Goal: Task Accomplishment & Management: Manage account settings

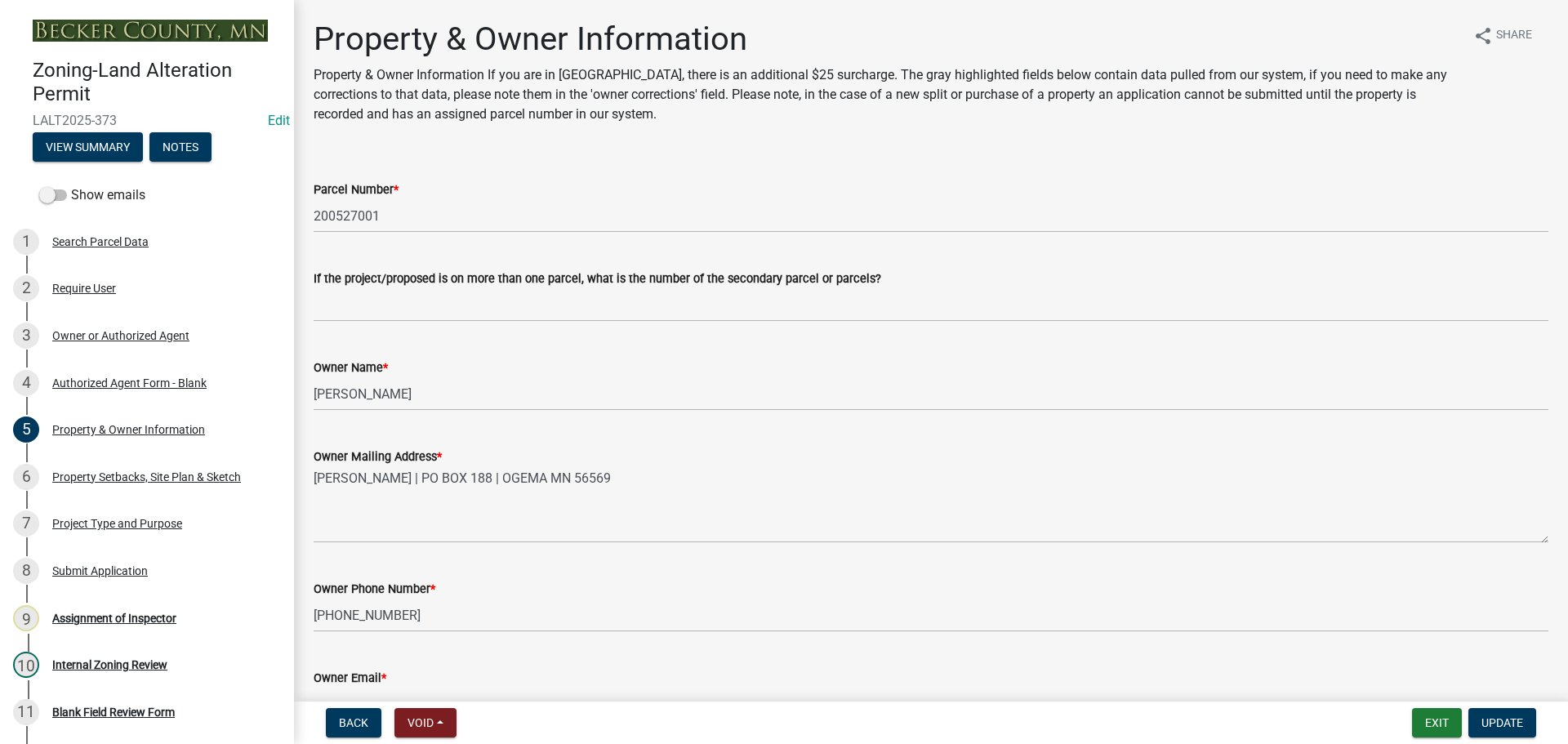
select select "73e66048-8225-45ec-923b-23f9024b5de9"
select select "1014f266-e635-411f-b437-f15df17140f3"
select select "d4d80fd2-4592-4b42-b162-92c6ae87a66c"
select select "1da163b3-5caa-4771-a80b-84ea68e29d4a"
select select "9bed9849-1b0f-4e84-b268-e11c65586756"
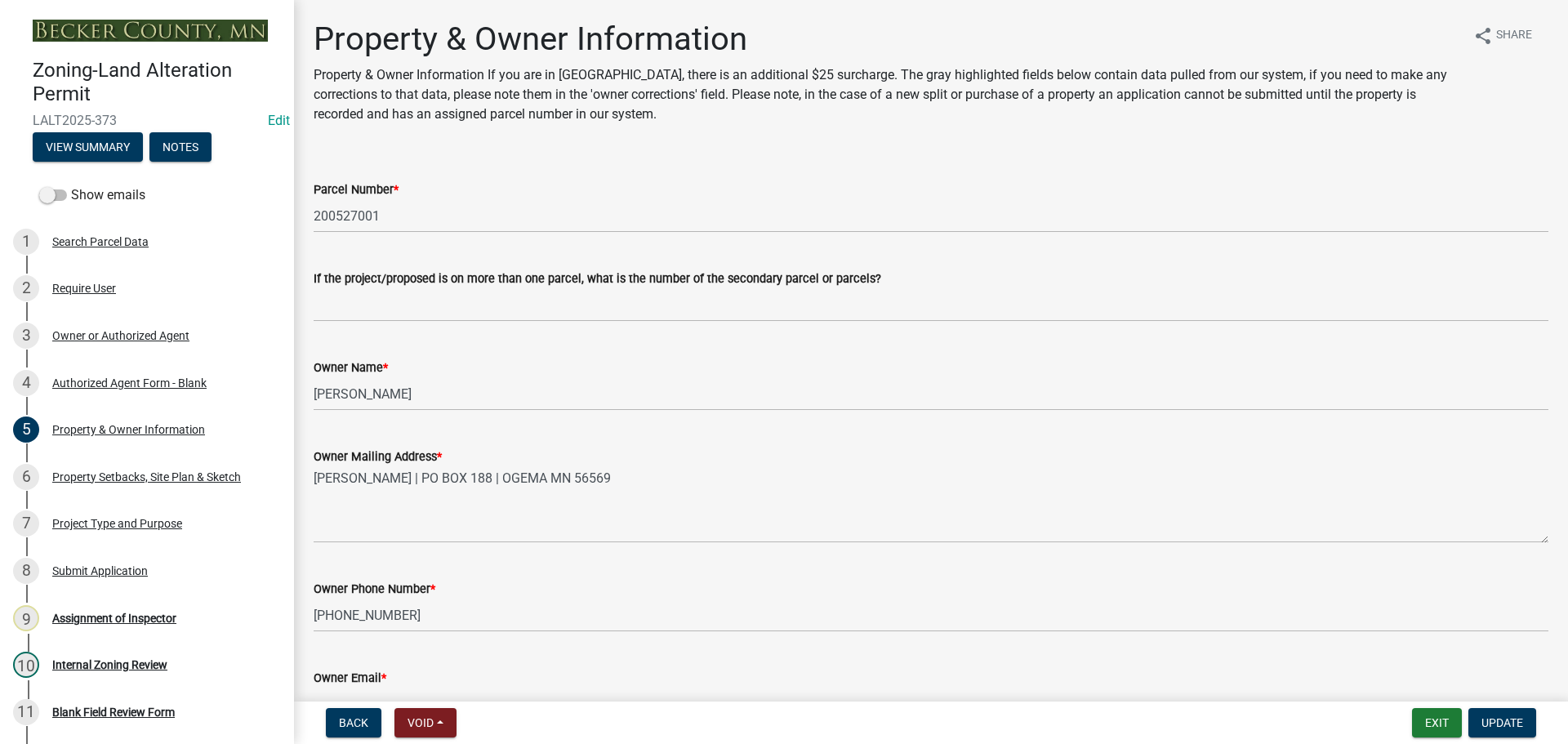
select select "502f27c8-179a-4c91-aa53-e9b5c4c51629"
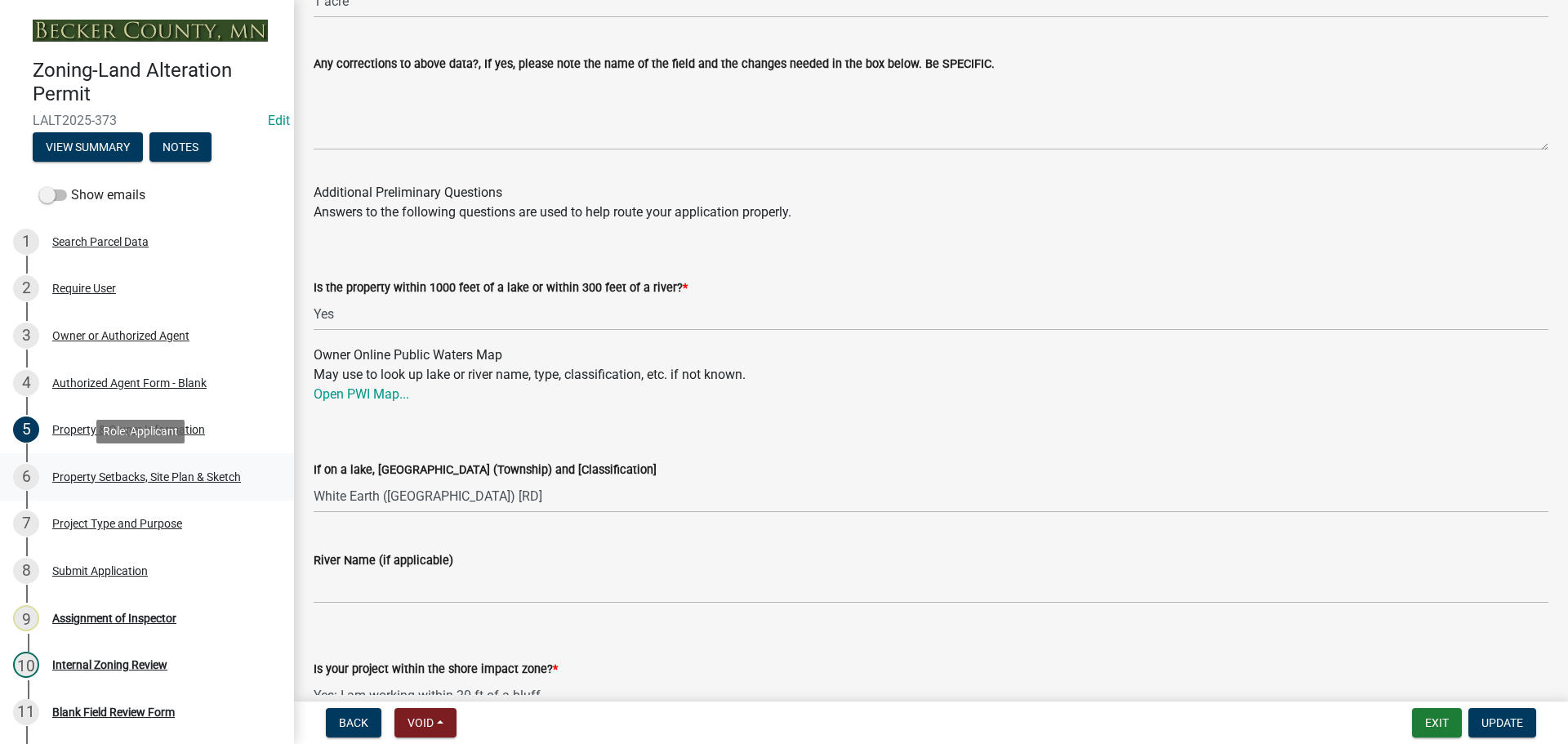
click at [104, 474] on div "Property Setbacks, Site Plan & Sketch" at bounding box center [147, 477] width 189 height 12
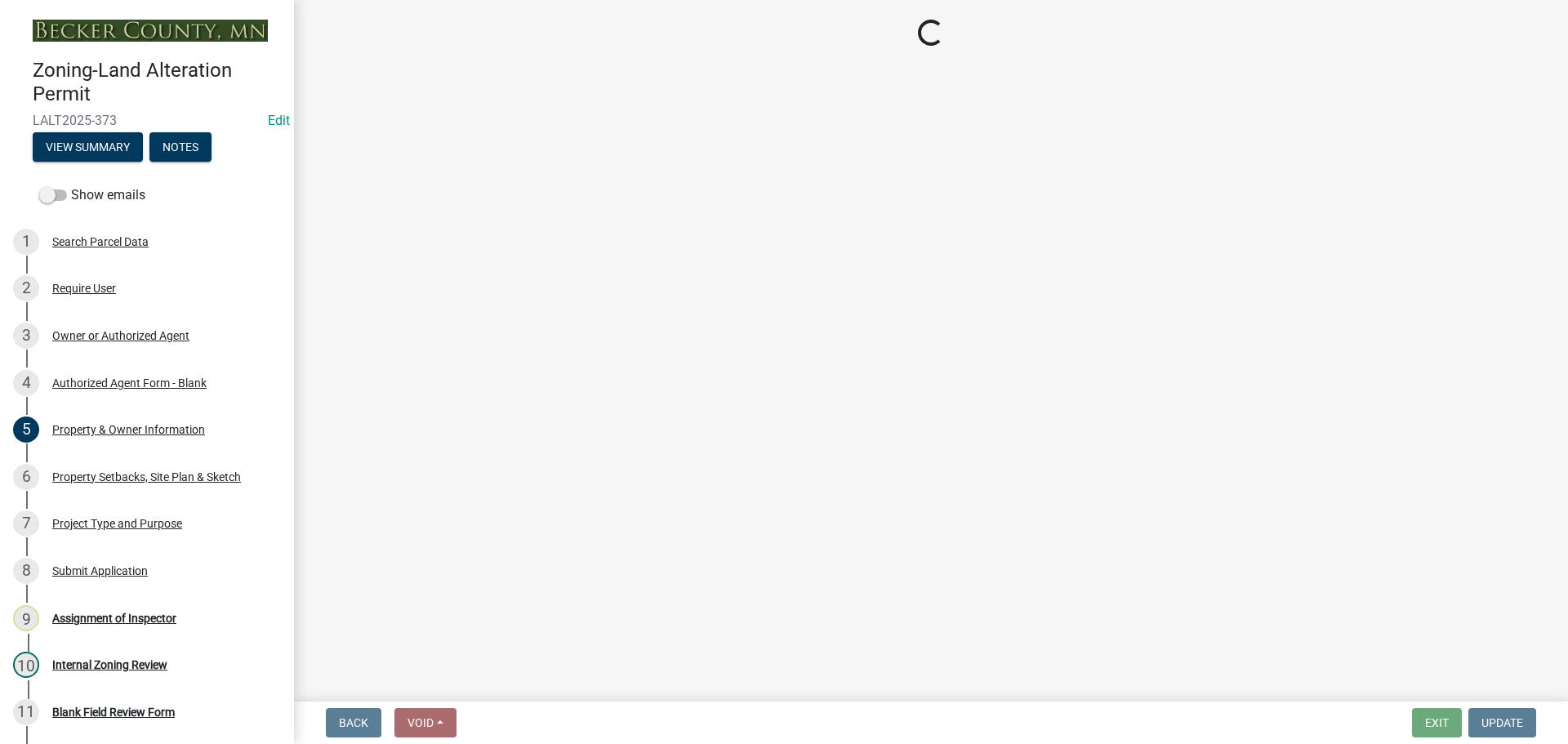
select select "023fca83-4df2-42b9-94ed-3498437255e1"
select select "84ece663-5328-4739-b2f5-2b1393f0600c"
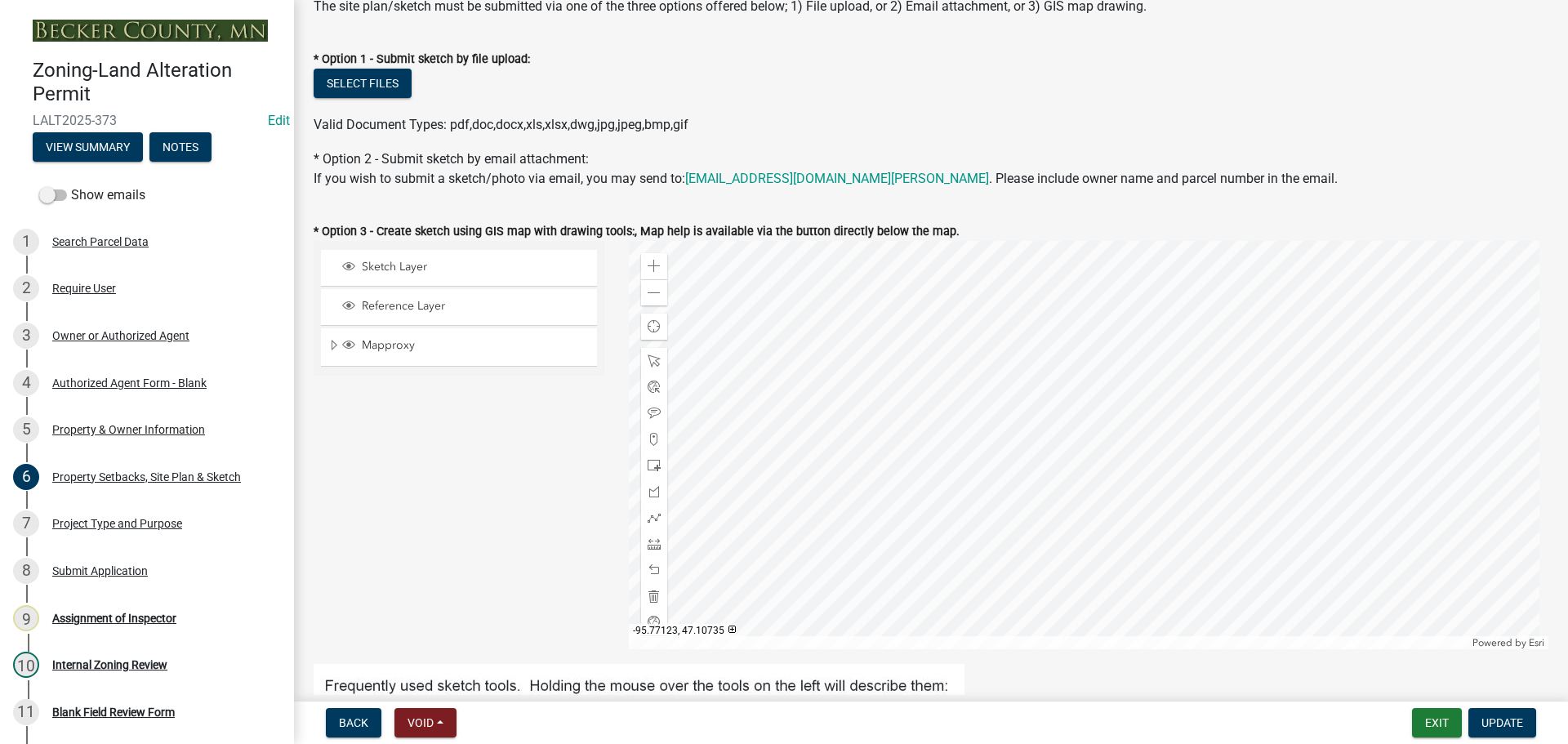
scroll to position [327, 0]
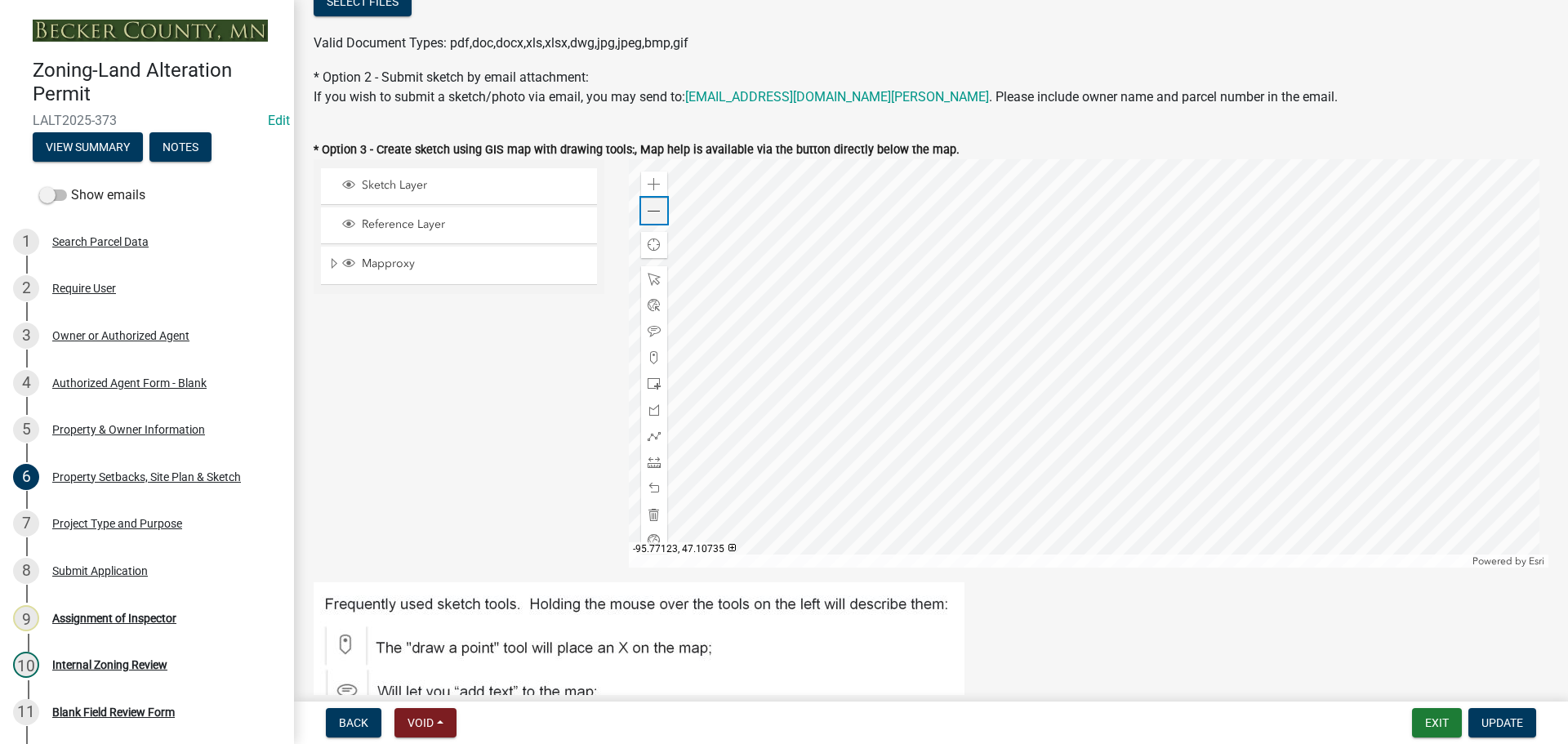
click at [647, 212] on span at bounding box center [653, 211] width 13 height 13
click at [647, 213] on span at bounding box center [653, 211] width 13 height 13
click at [1031, 467] on div at bounding box center [1089, 363] width 920 height 409
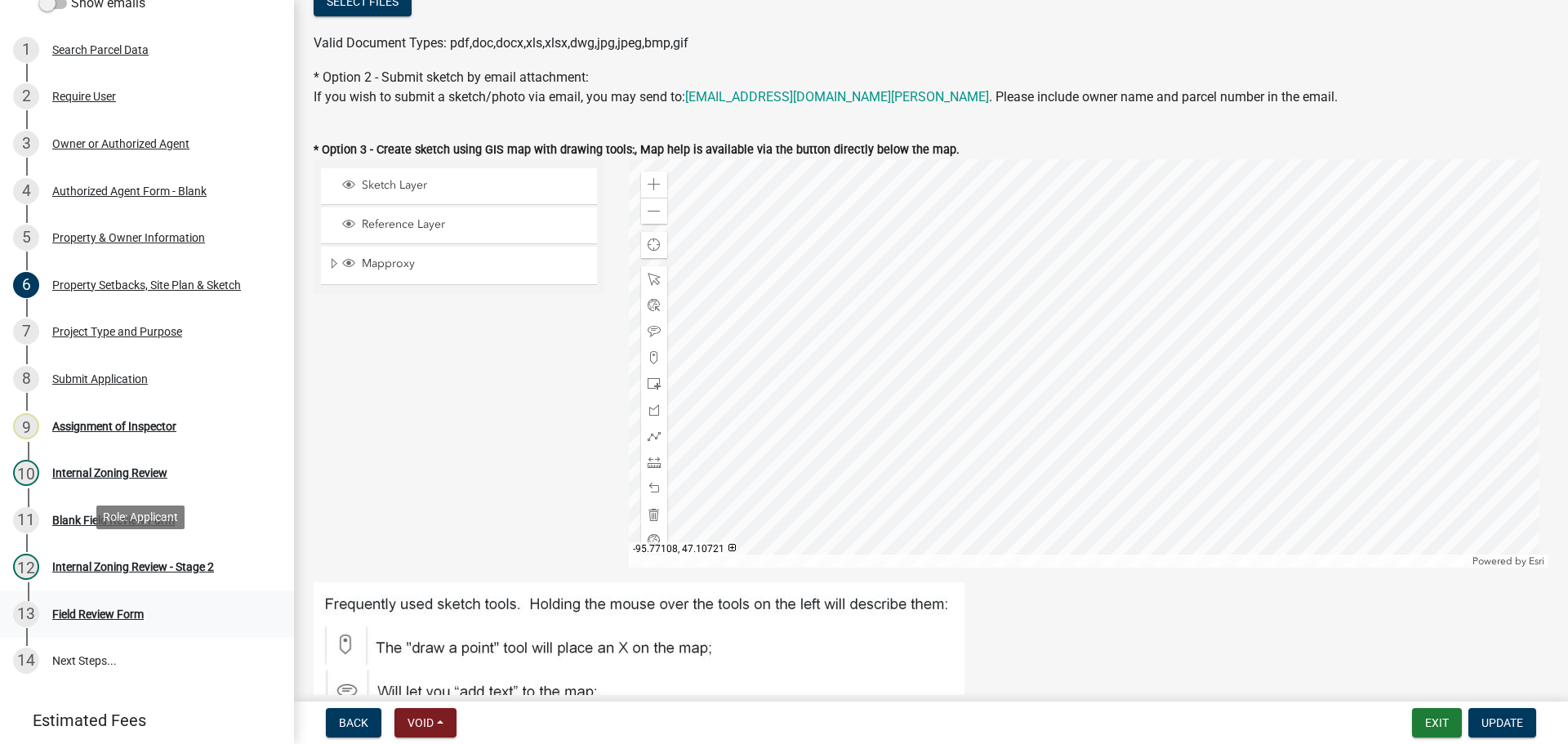
scroll to position [245, 0]
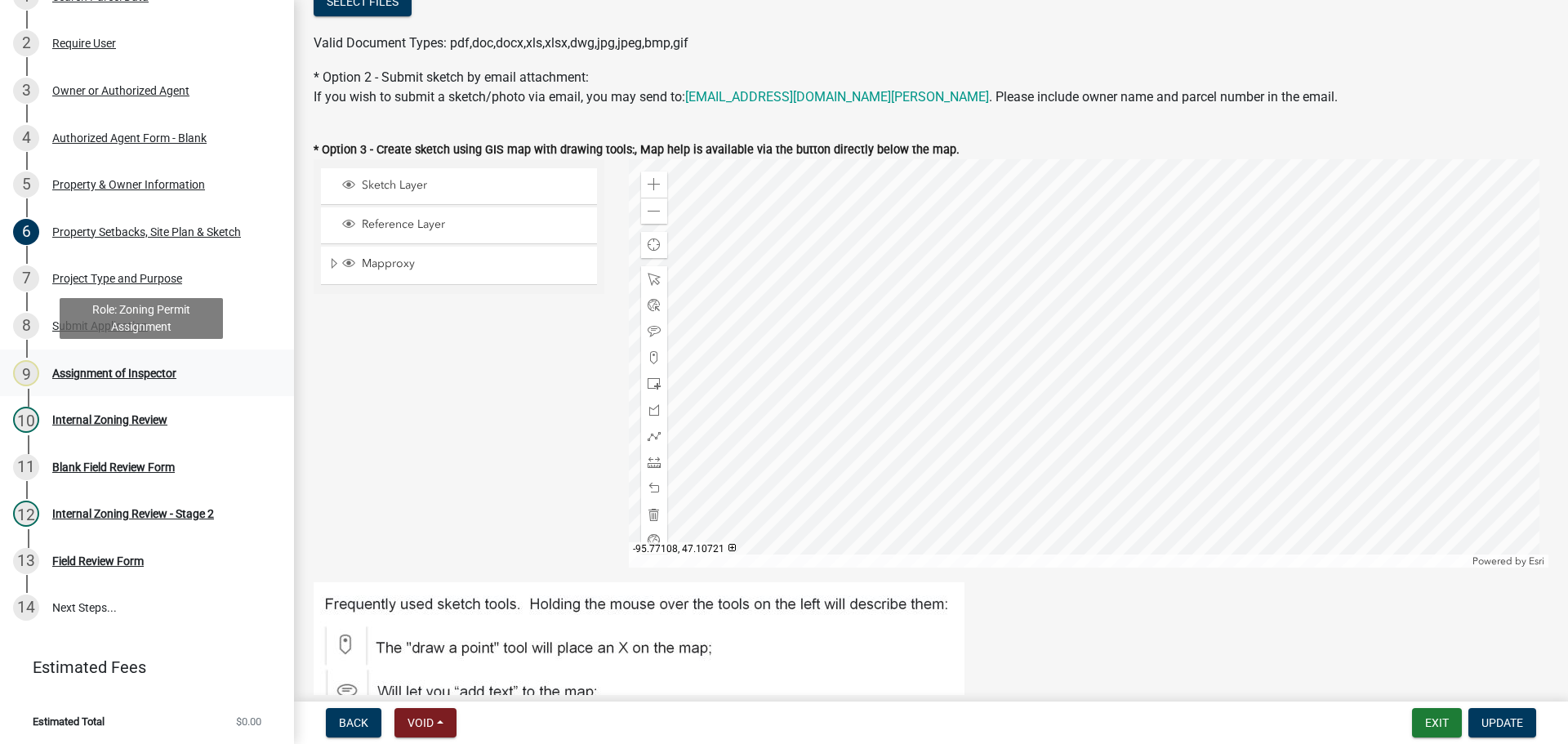
click at [99, 368] on div "Assignment of Inspector" at bounding box center [114, 373] width 124 height 12
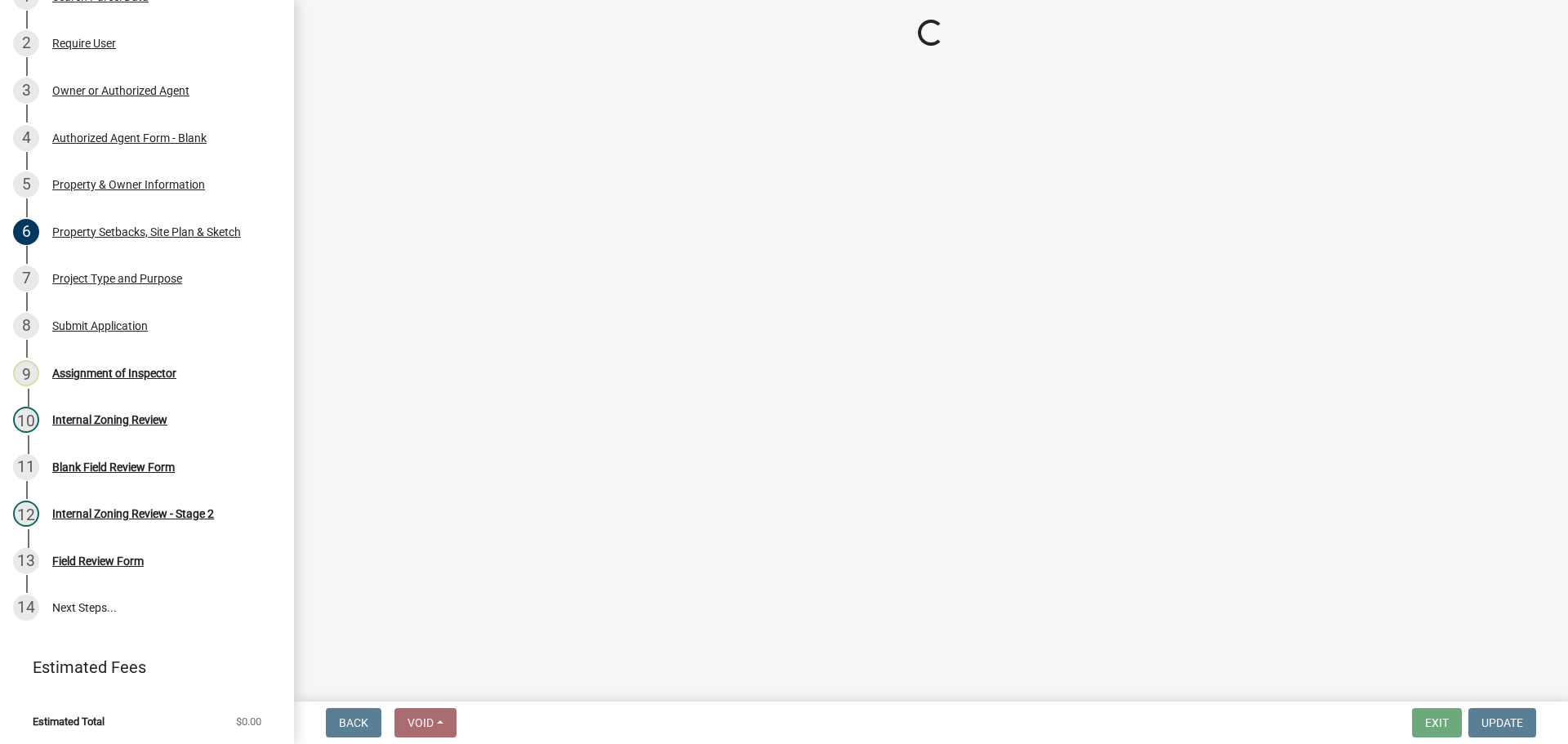
select select "46a4e5dd-5e54-4833-a695-492bd64ca2bd"
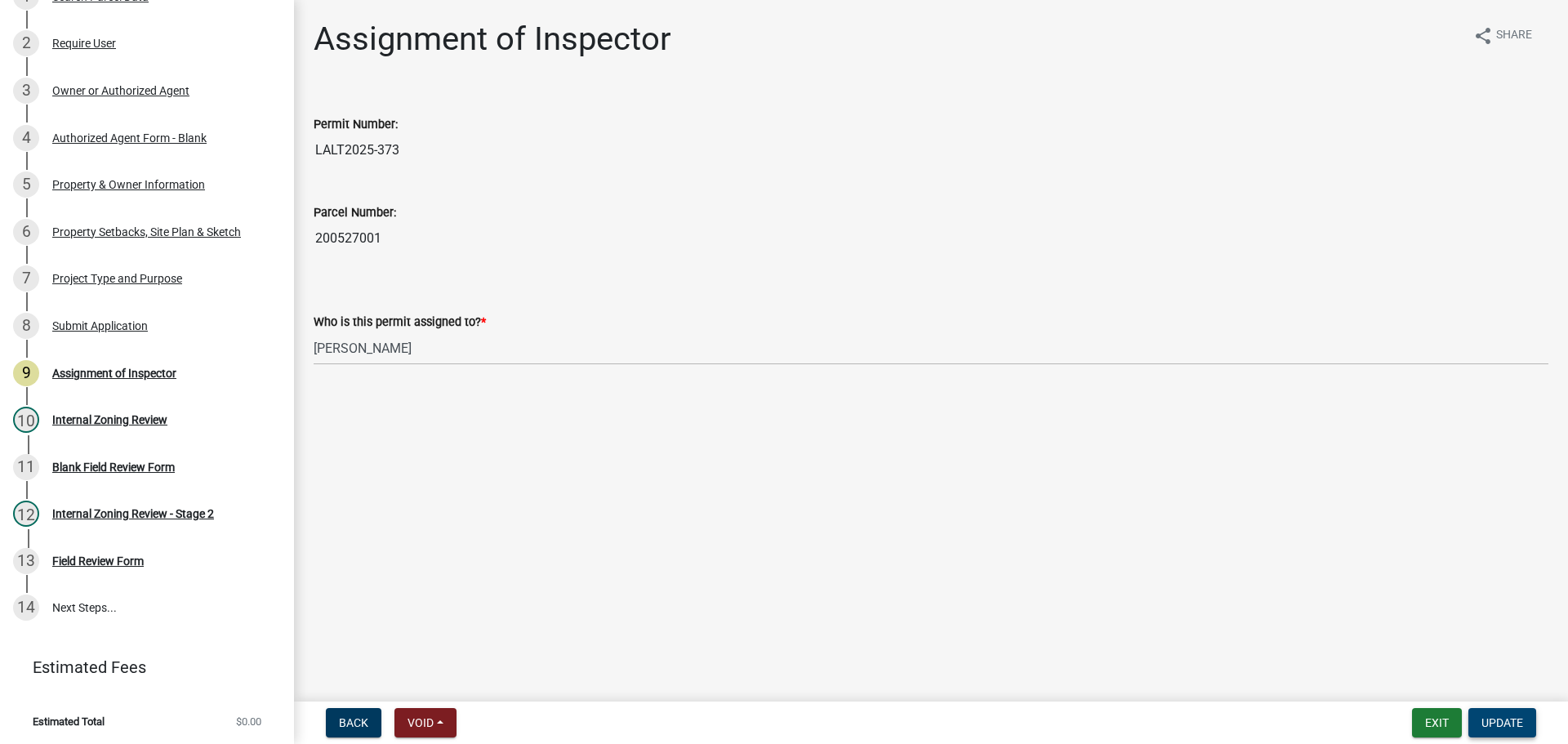
click at [1494, 718] on span "Update" at bounding box center [1502, 723] width 42 height 13
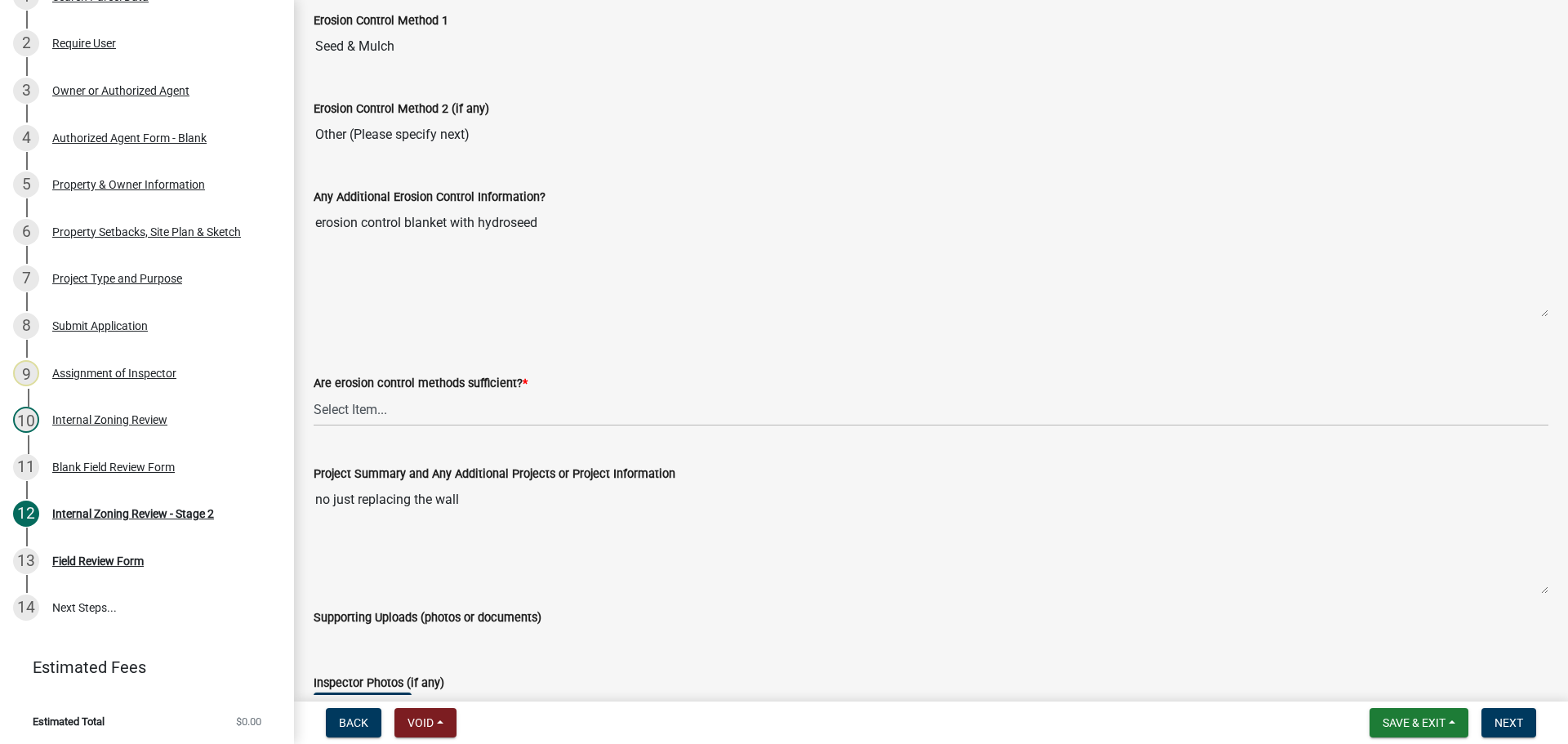
scroll to position [3023, 0]
click at [144, 458] on div "11 Blank Field Review Form" at bounding box center [139, 467] width 254 height 26
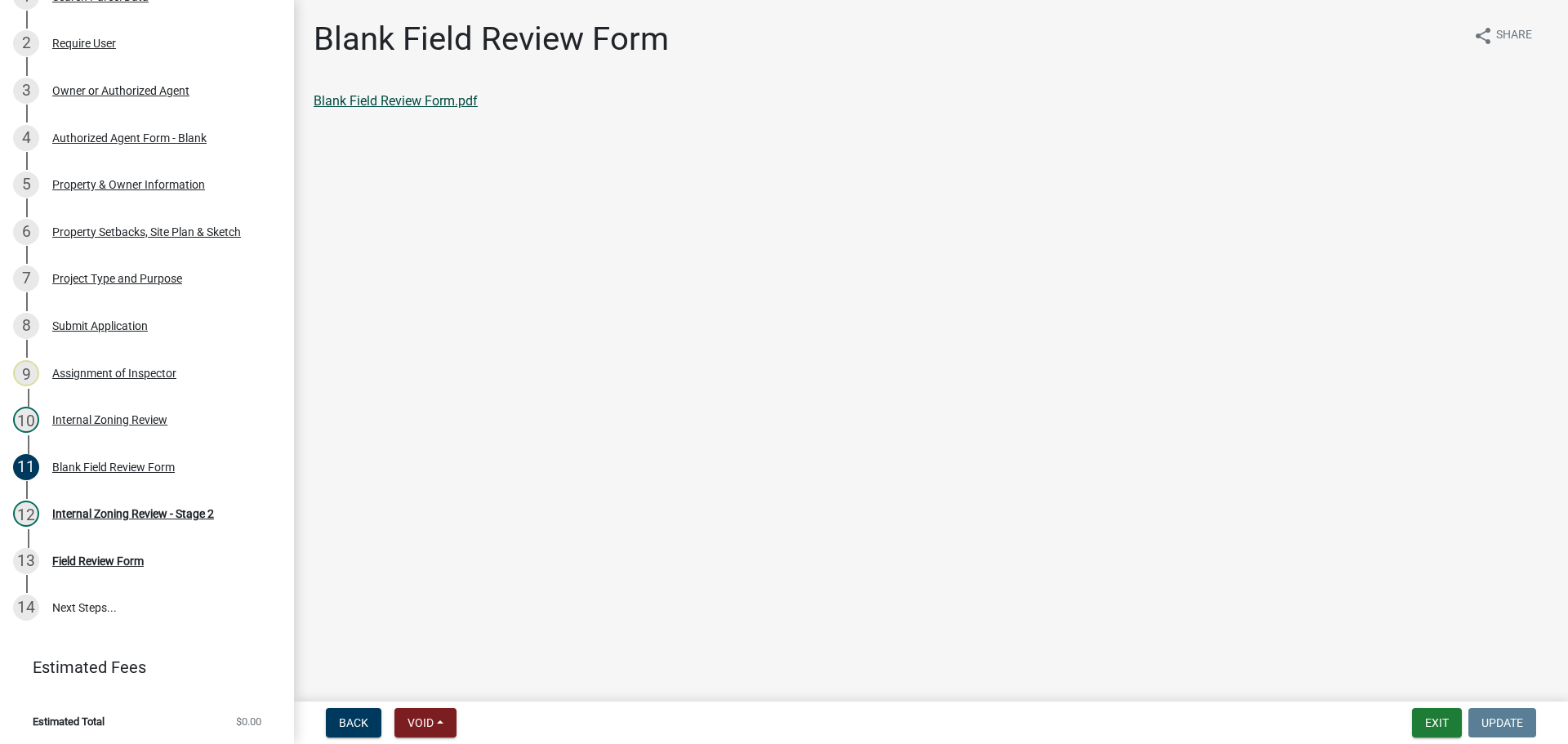
click at [402, 96] on link "Blank Field Review Form.pdf" at bounding box center [396, 101] width 164 height 16
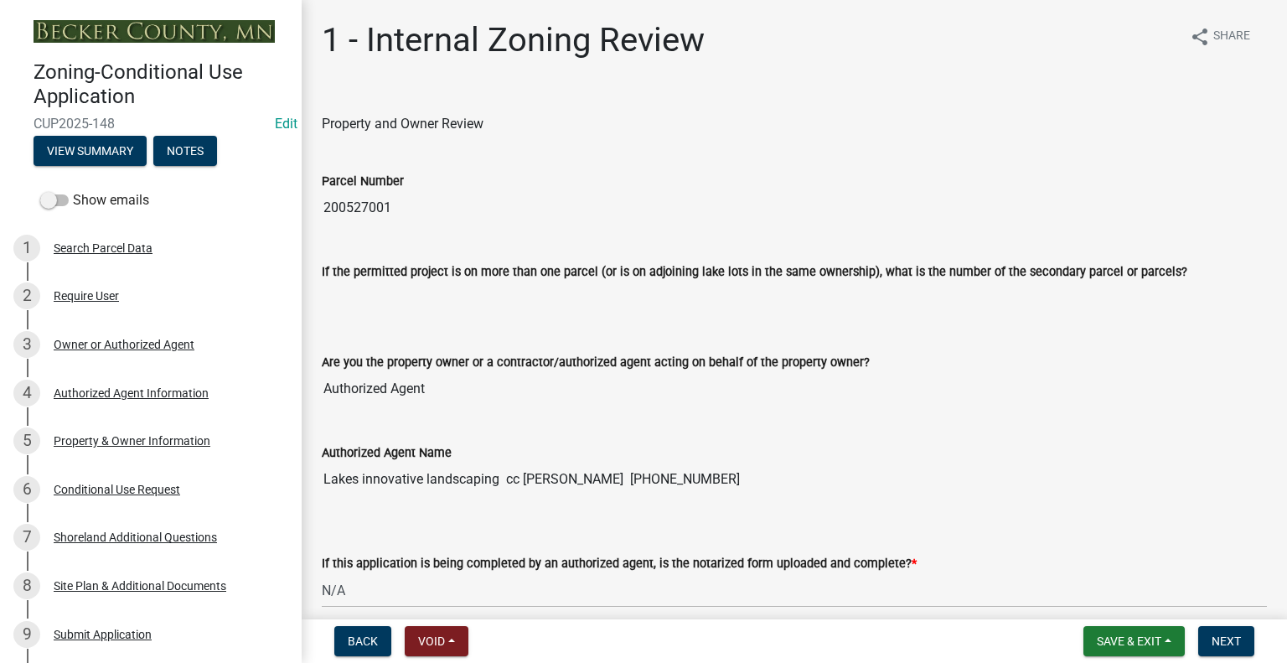
select select "af7a7352-2913-43ab-8dc6-20890ee865cc"
select select "1cff94a7-300b-4b9f-b2b4-31760b2df794"
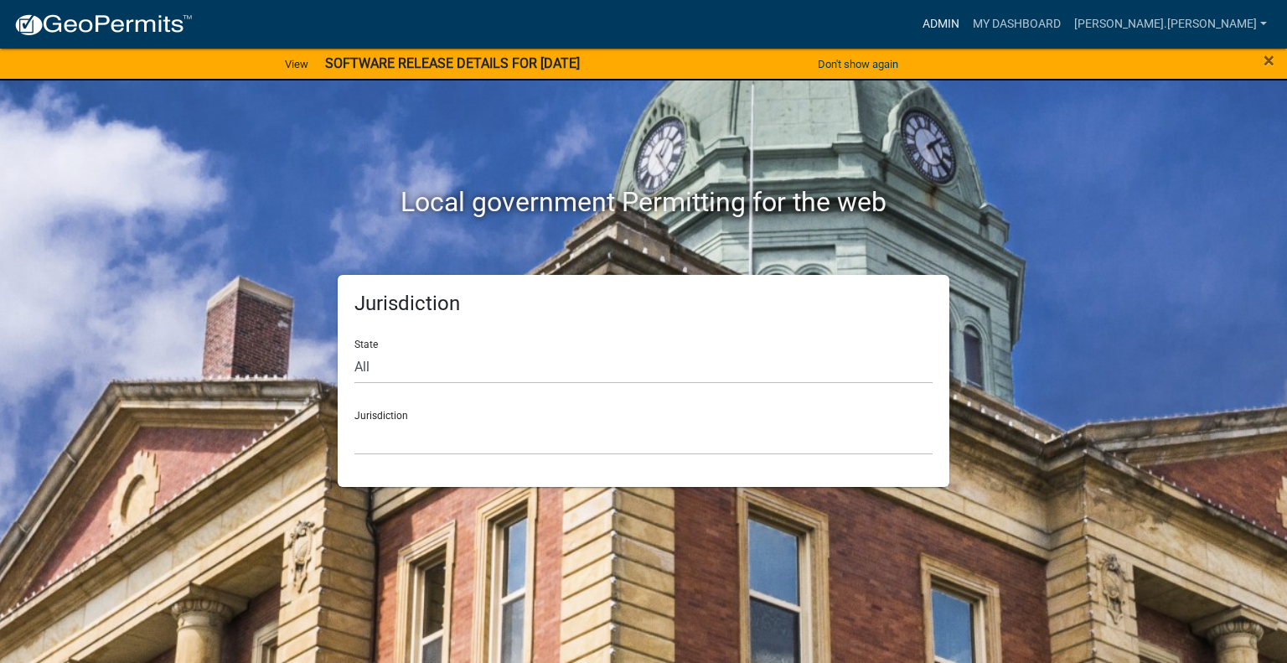
click at [966, 28] on link "Admin" at bounding box center [941, 24] width 50 height 32
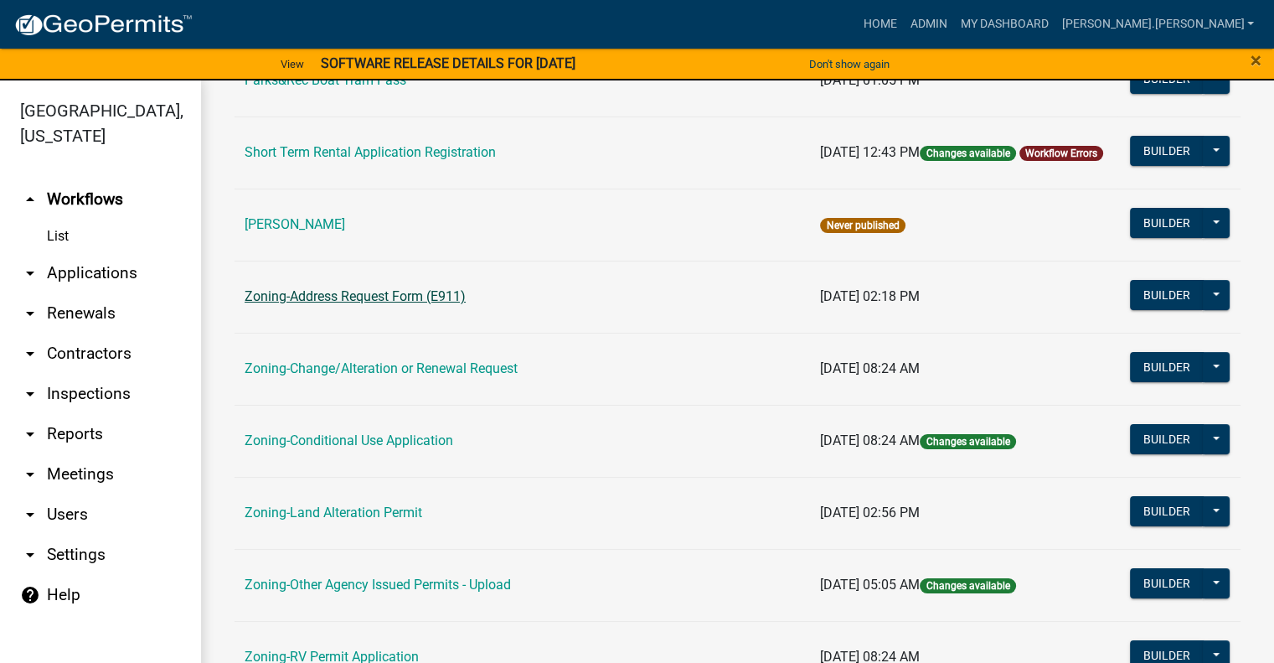
scroll to position [251, 0]
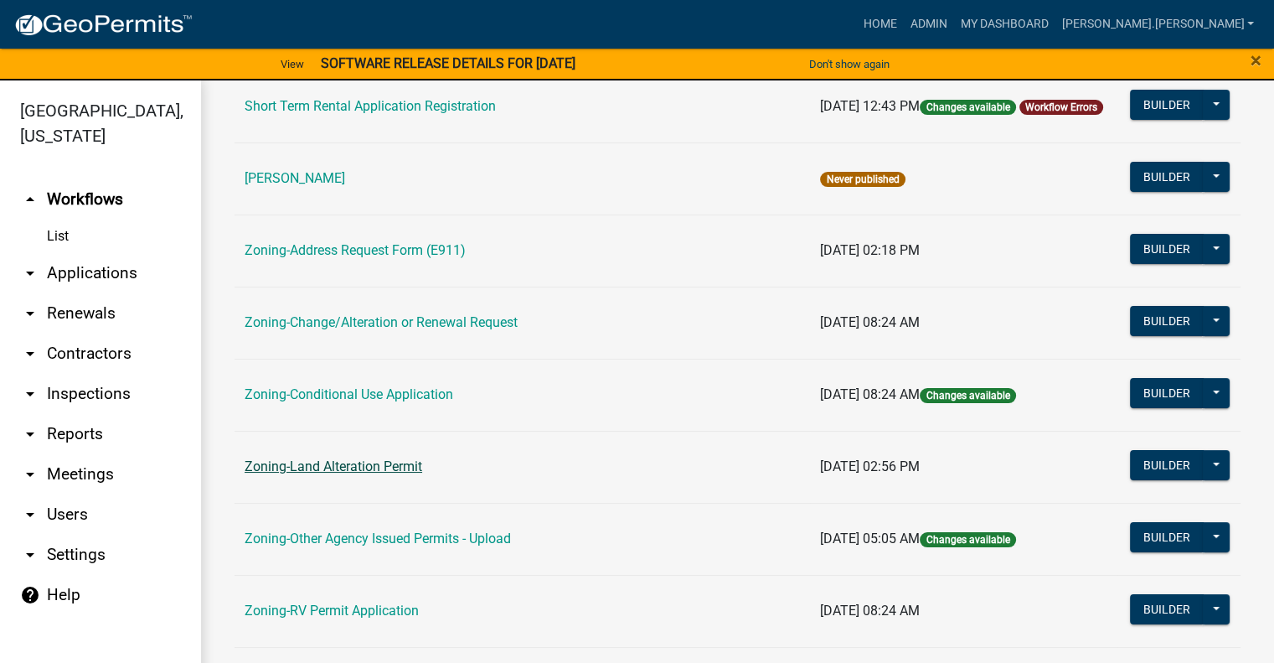
click at [392, 463] on link "Zoning-Land Alteration Permit" at bounding box center [334, 466] width 178 height 16
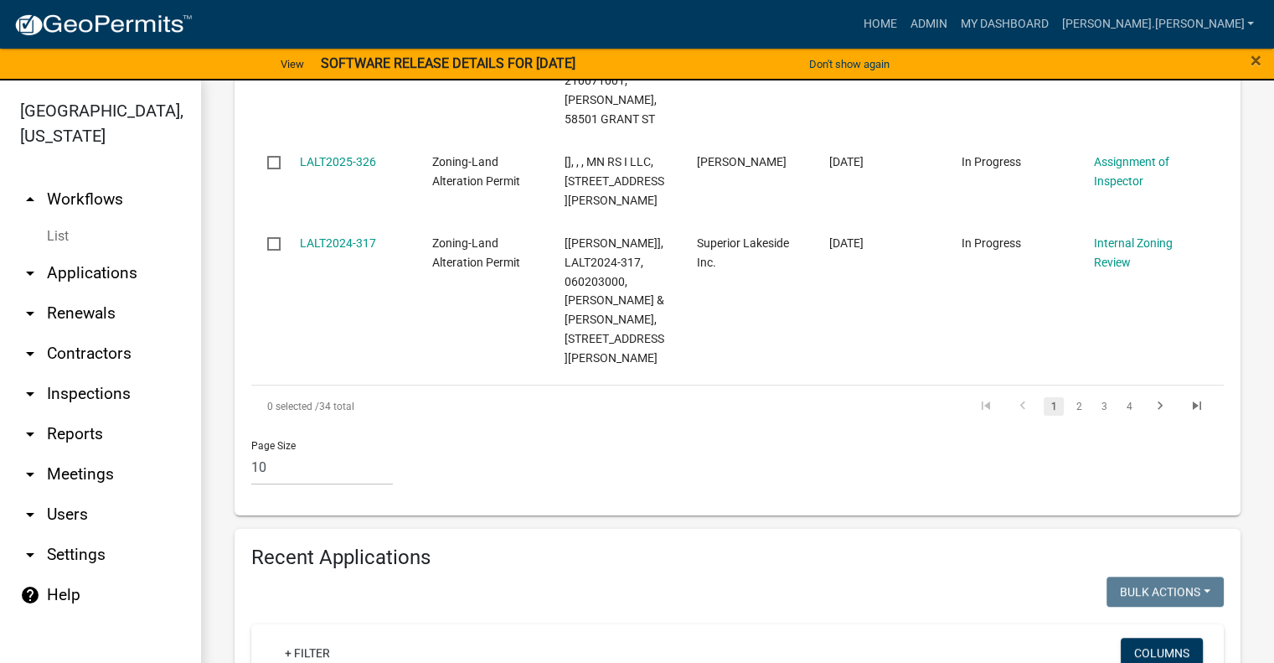
scroll to position [1676, 0]
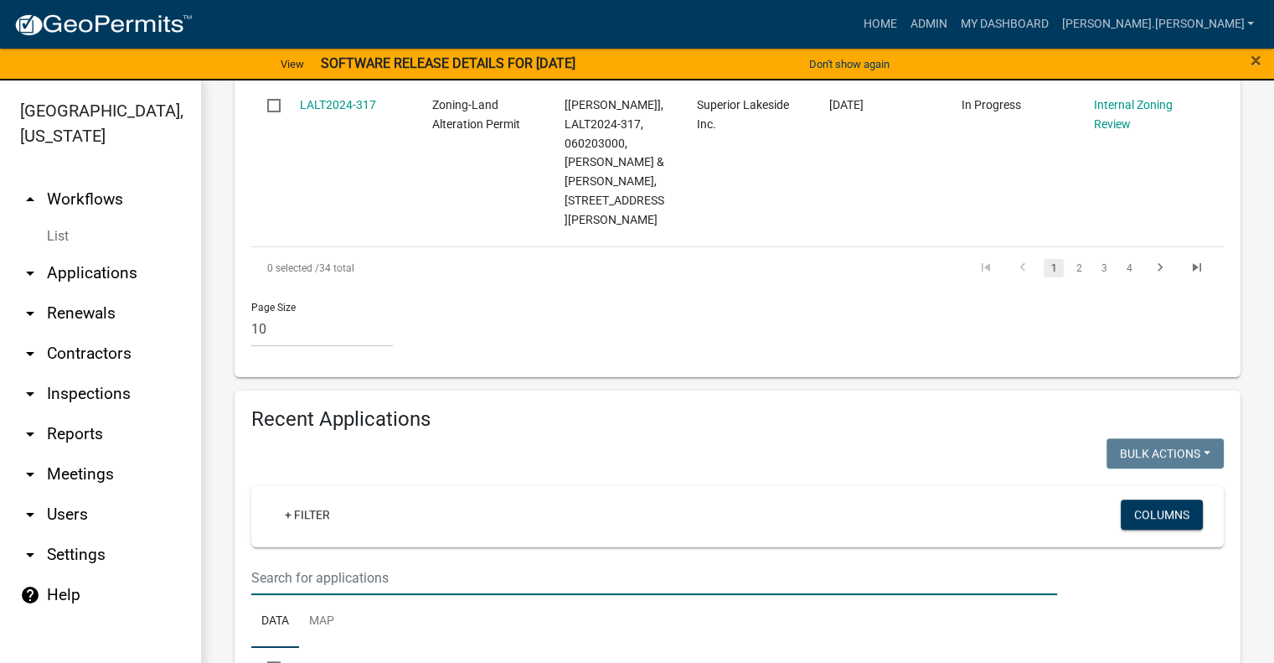
drag, startPoint x: 419, startPoint y: 458, endPoint x: 411, endPoint y: 445, distance: 14.7
click at [416, 561] on input "text" at bounding box center [654, 578] width 806 height 34
type input "2025-359"
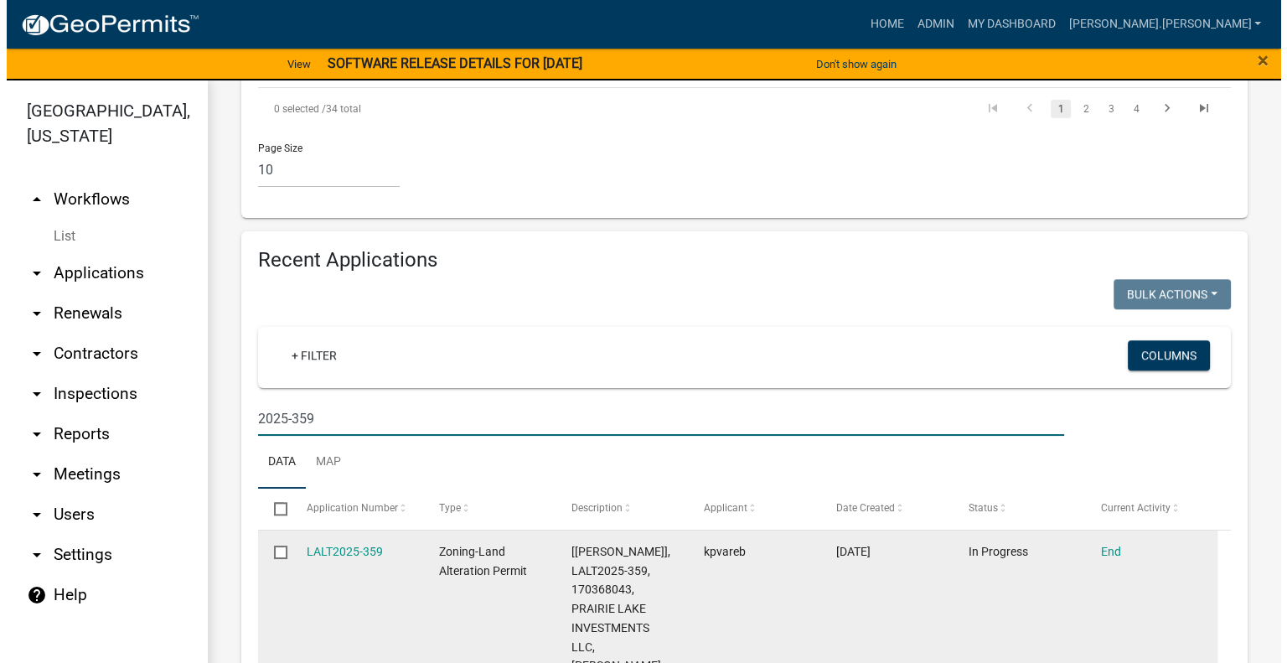
scroll to position [1866, 0]
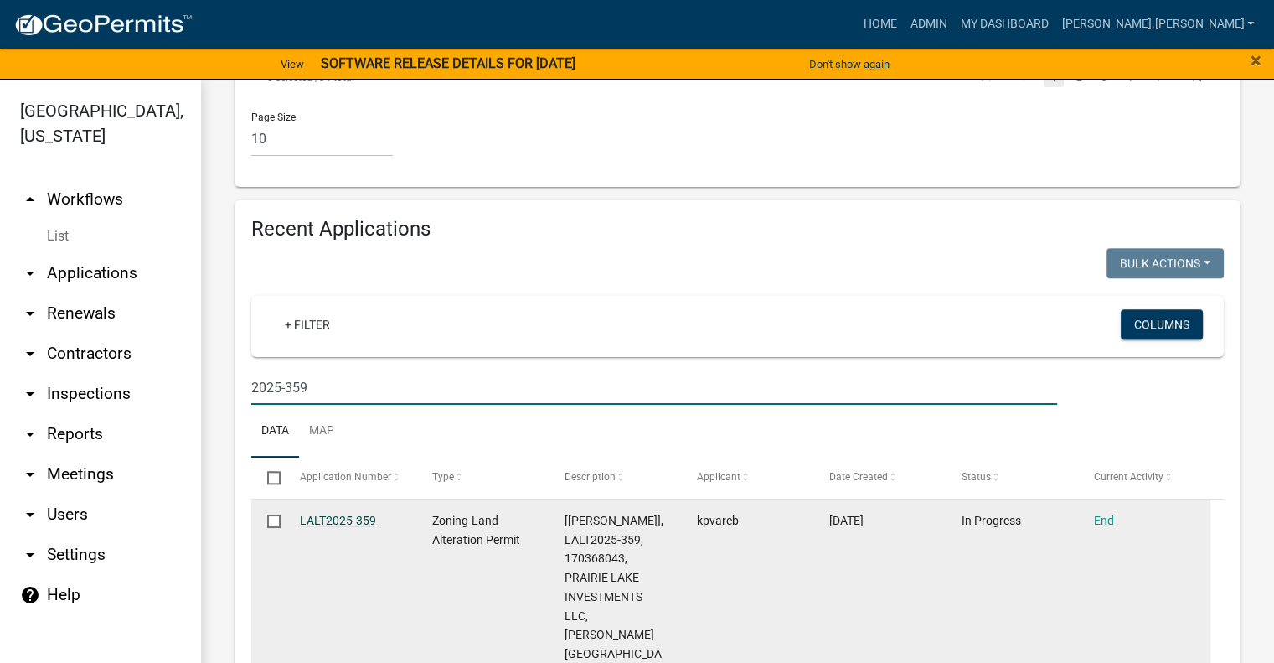
click at [345, 514] on link "LALT2025-359" at bounding box center [338, 520] width 76 height 13
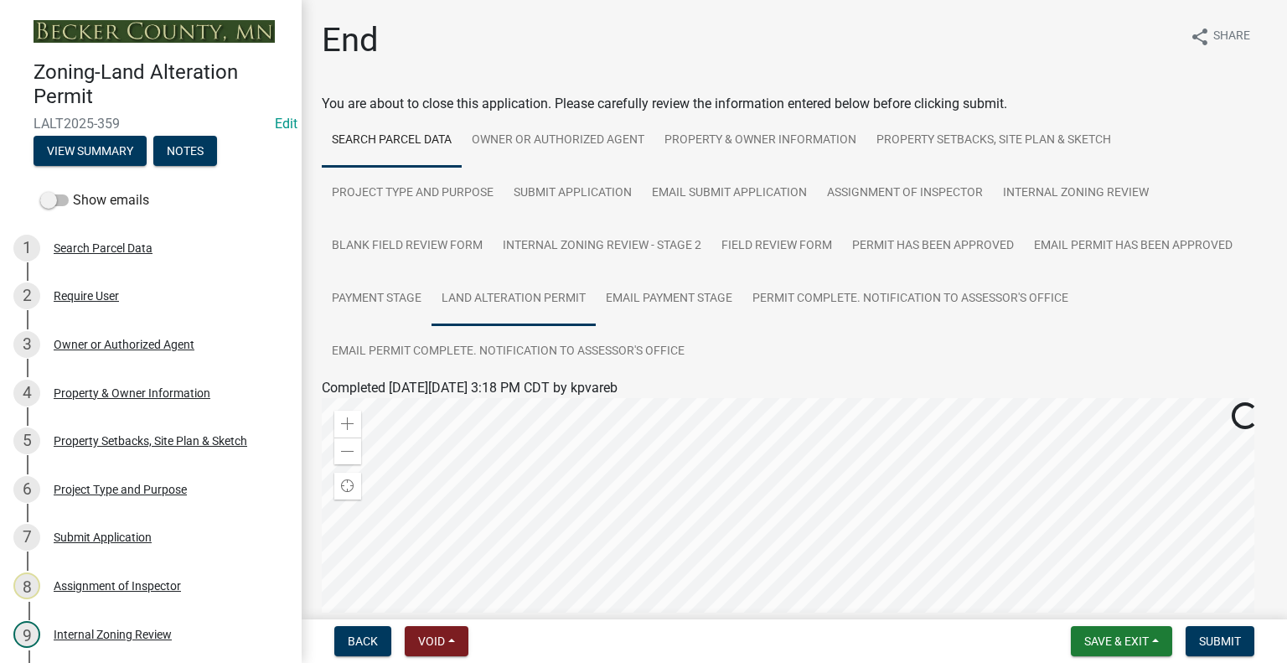
click at [578, 294] on link "Land Alteration Permit" at bounding box center [514, 299] width 164 height 54
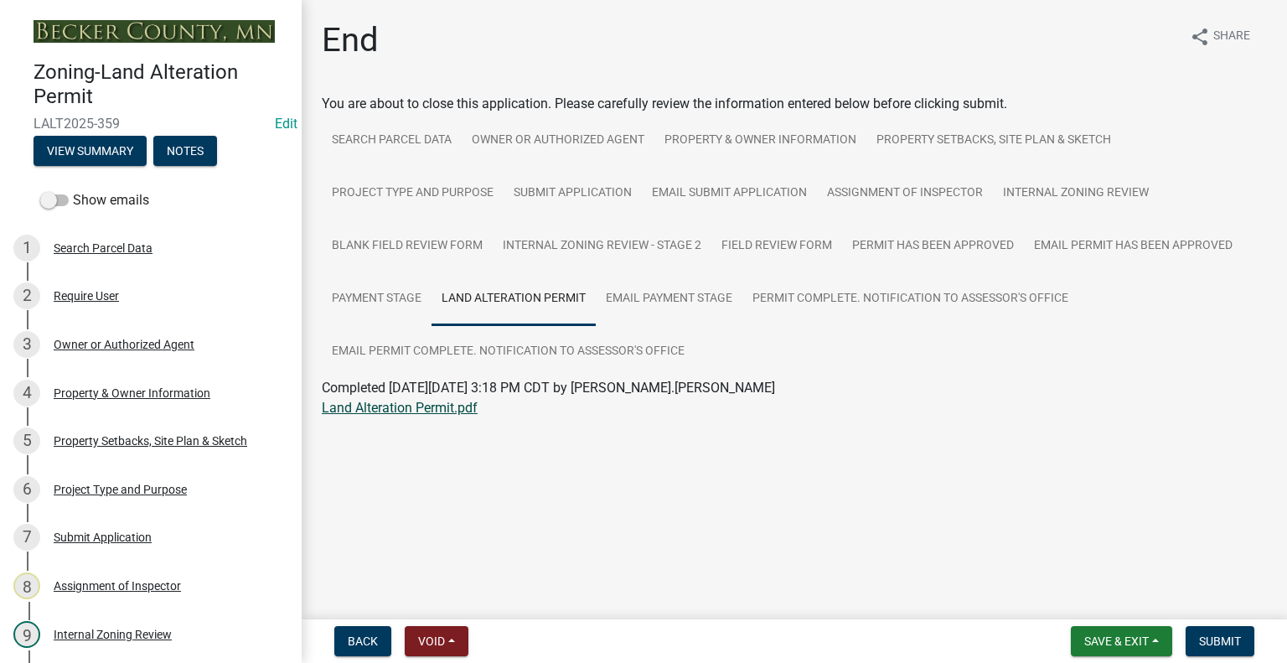
click at [428, 408] on link "Land Alteration Permit.pdf" at bounding box center [400, 408] width 156 height 16
click at [895, 132] on link "Property Setbacks, Site Plan & Sketch" at bounding box center [993, 141] width 255 height 54
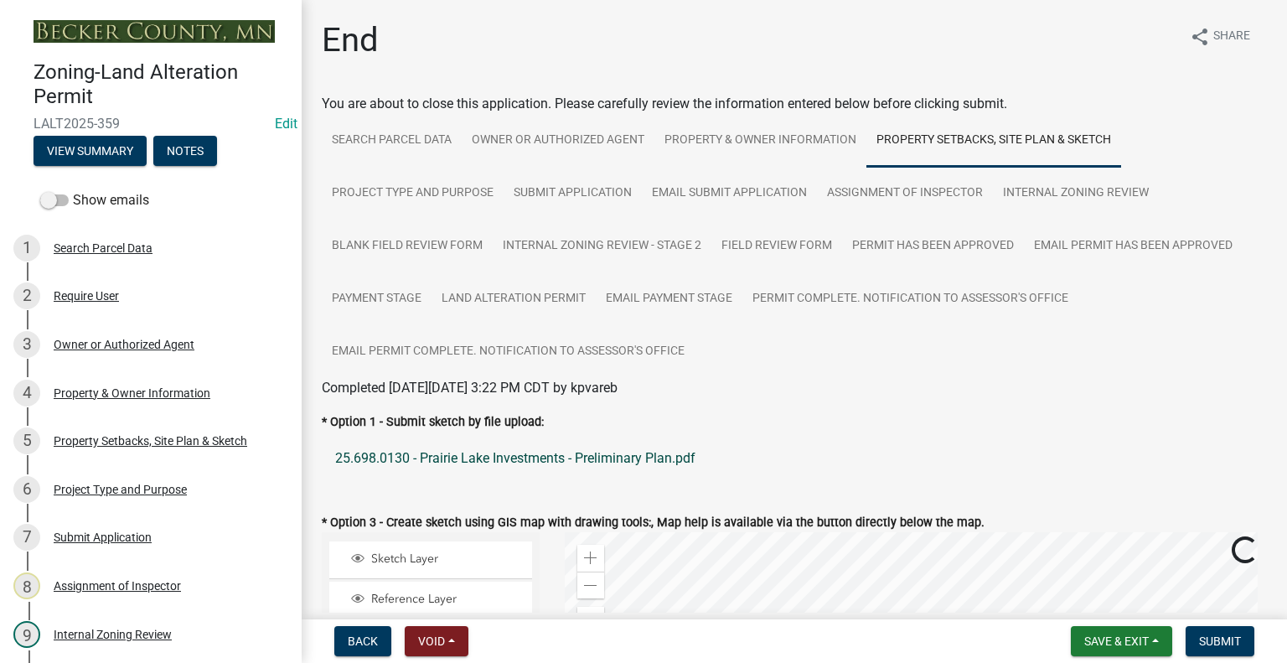
click at [466, 464] on link "25.698.0130 - Prairie Lake Investments - Preliminary Plan.pdf" at bounding box center [794, 458] width 945 height 40
